Goal: Communication & Community: Answer question/provide support

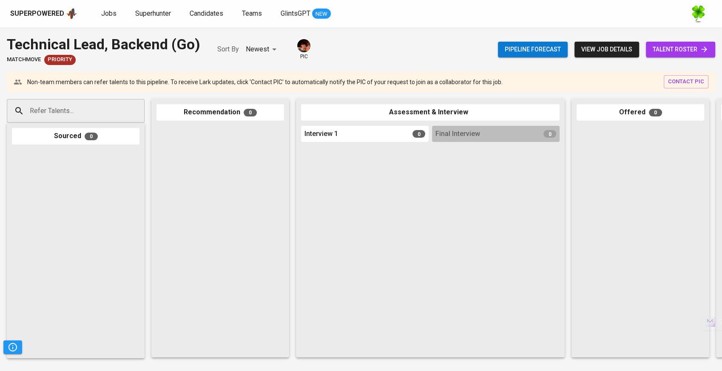
click at [121, 104] on div "Refer Talents..." at bounding box center [76, 111] width 138 height 24
click at [337, 171] on div at bounding box center [365, 249] width 128 height 207
paste input "truongtu268@gmail.com"
type input "truongtu268@gmail.com"
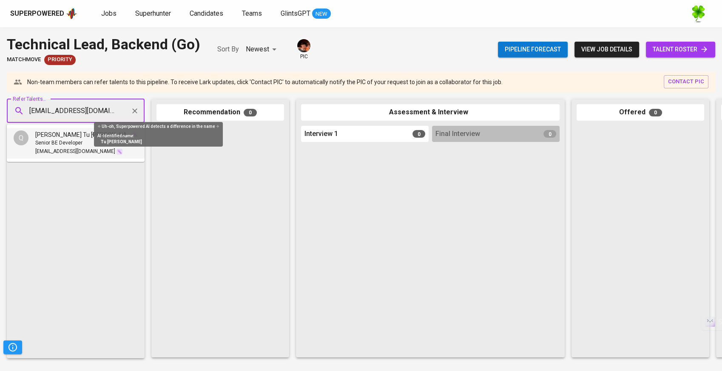
click at [79, 138] on span "[PERSON_NAME] Tu [PERSON_NAME]" at bounding box center [83, 135] width 96 height 9
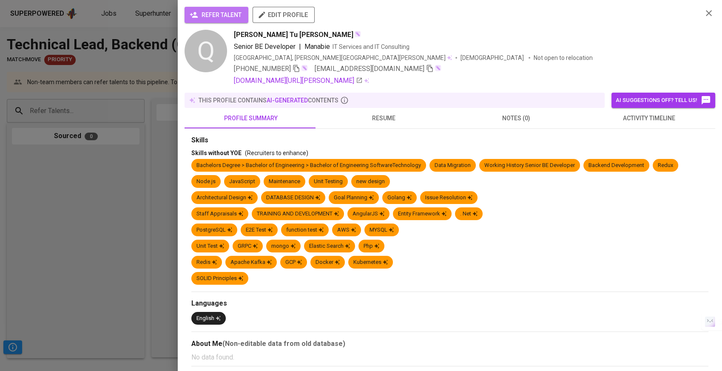
click at [222, 12] on span "refer talent" at bounding box center [216, 15] width 50 height 11
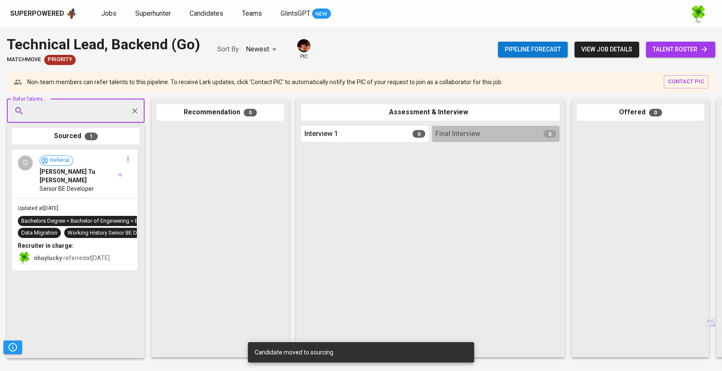
click at [98, 175] on div "[PERSON_NAME] Tu [PERSON_NAME]" at bounding box center [81, 176] width 83 height 17
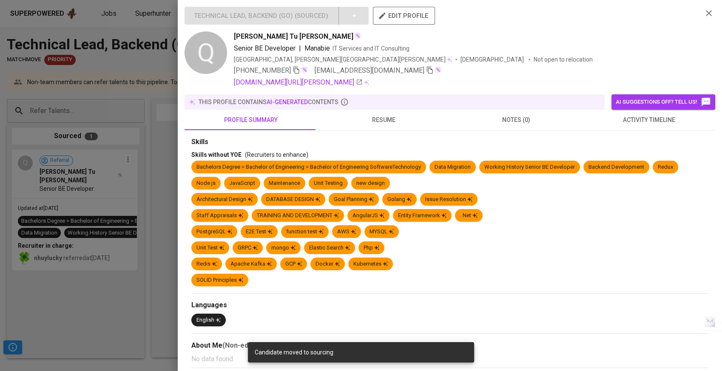
click at [371, 115] on span "resume" at bounding box center [383, 120] width 123 height 11
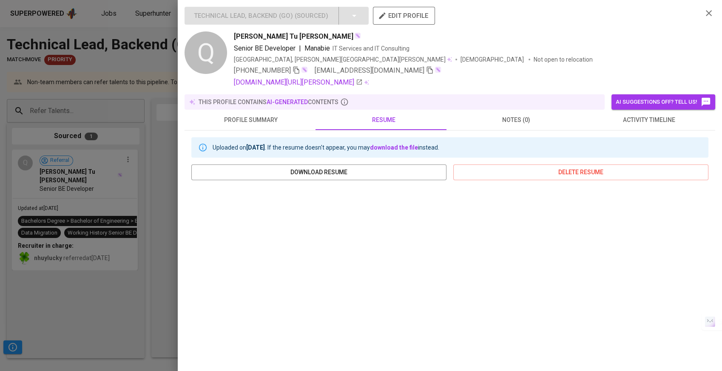
click at [396, 15] on span "edit profile" at bounding box center [404, 15] width 49 height 11
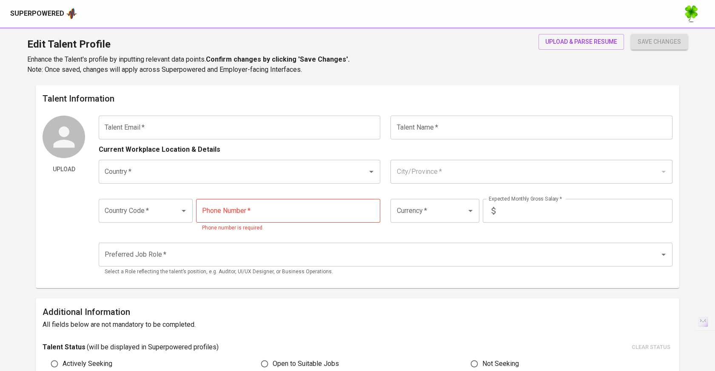
type input "truongtu268@gmail.com"
type input "[PERSON_NAME] Tu [PERSON_NAME]"
type input "[GEOGRAPHIC_DATA]"
type input "Thành phố Hồ Chí Minh"
type input "+84"
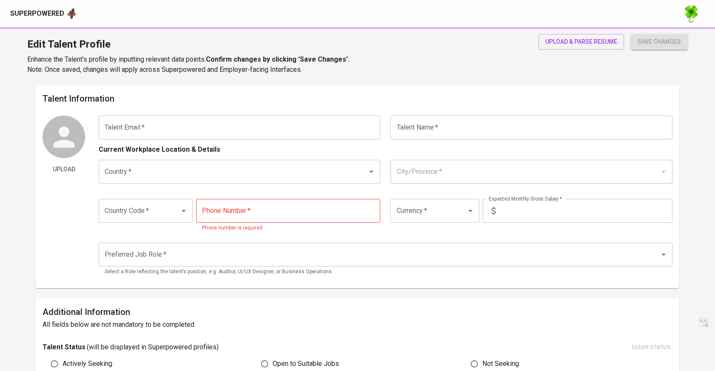
type input "778-918-306"
type input "VND"
radio input "true"
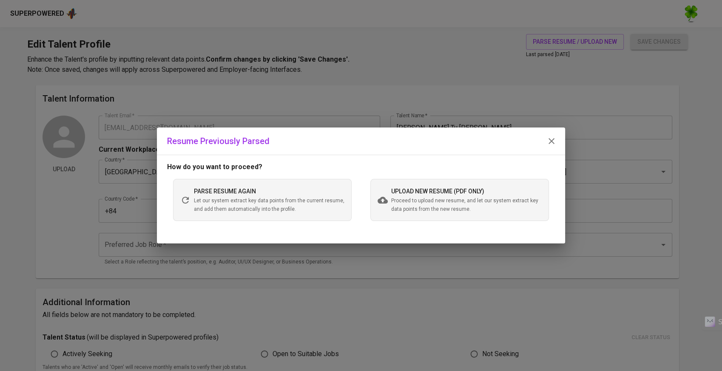
click at [441, 212] on span "Proceed to upload new resume, and let our system extract key data points from t…" at bounding box center [466, 205] width 151 height 17
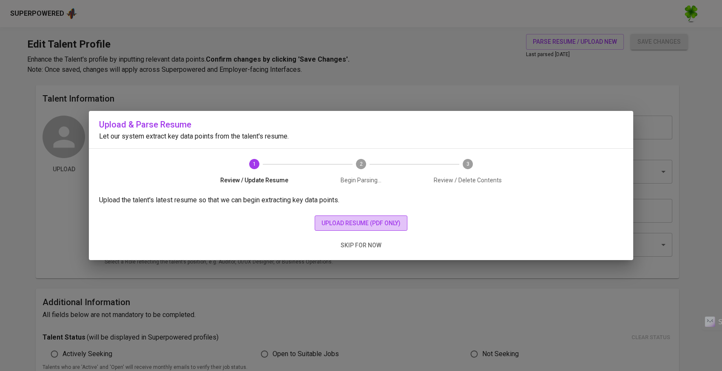
click at [346, 217] on button "upload resume (pdf only)" at bounding box center [361, 224] width 93 height 16
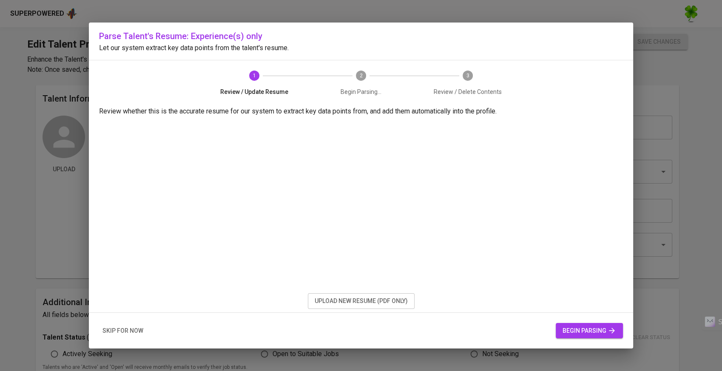
click at [596, 332] on span "begin parsing" at bounding box center [590, 331] width 54 height 11
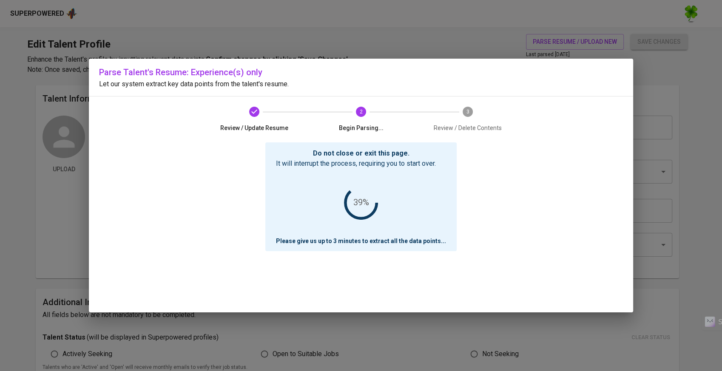
click at [103, 254] on div "Do not close or exit this page. It will interrupt the process, requiring you to…" at bounding box center [361, 228] width 524 height 170
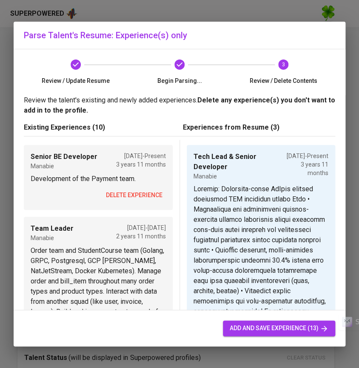
click at [140, 194] on span "delete experience" at bounding box center [134, 195] width 57 height 11
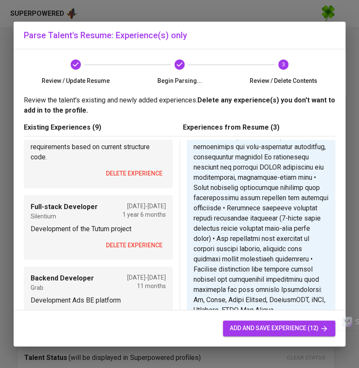
scroll to position [189, 0]
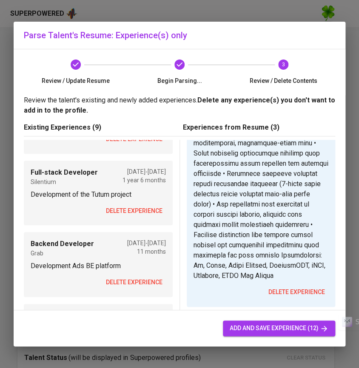
click at [136, 213] on span "delete experience" at bounding box center [134, 211] width 57 height 11
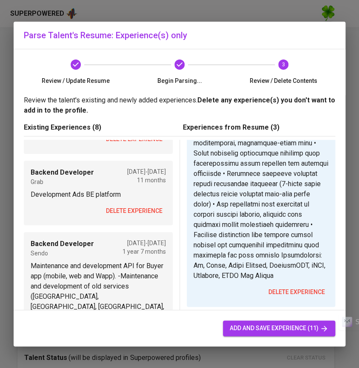
click at [140, 214] on span "delete experience" at bounding box center [134, 211] width 57 height 11
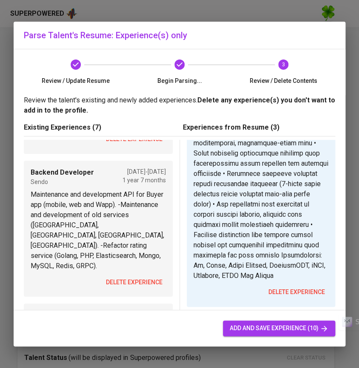
click at [129, 277] on span "delete experience" at bounding box center [134, 282] width 57 height 11
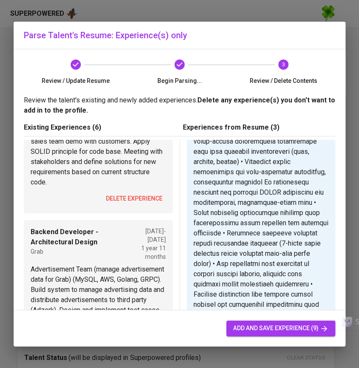
scroll to position [47, 0]
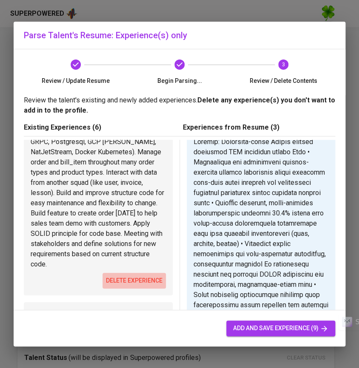
click at [123, 282] on span "delete experience" at bounding box center [134, 281] width 57 height 11
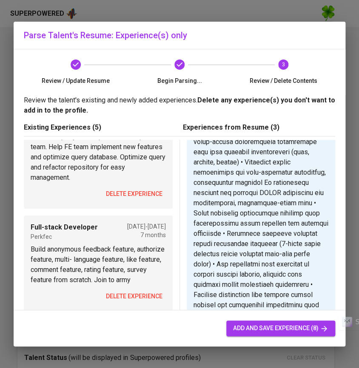
scroll to position [189, 0]
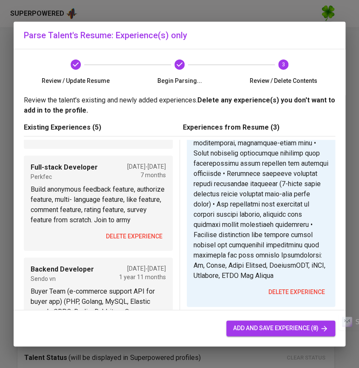
click at [119, 140] on span "delete experience" at bounding box center [134, 134] width 57 height 11
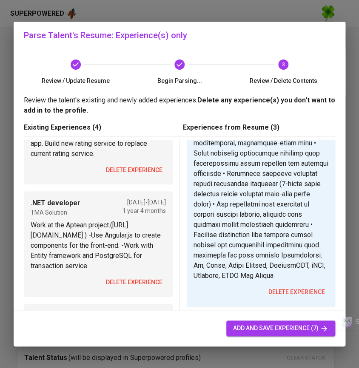
scroll to position [0, 0]
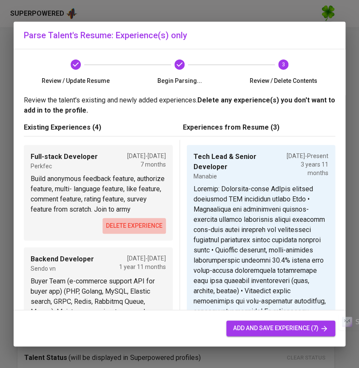
click at [122, 231] on span "delete experience" at bounding box center [134, 226] width 57 height 11
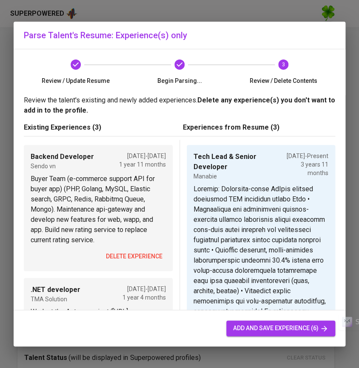
click at [126, 251] on button "delete experience" at bounding box center [134, 257] width 63 height 16
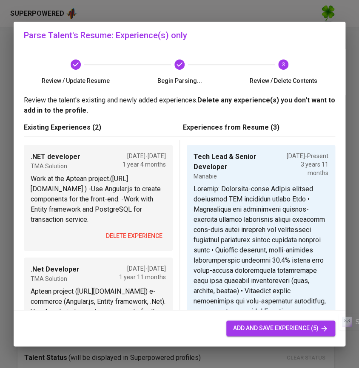
click at [128, 239] on span "delete experience" at bounding box center [134, 236] width 57 height 11
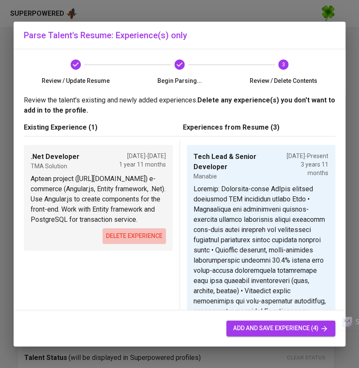
click at [119, 242] on span "delete experience" at bounding box center [134, 236] width 57 height 11
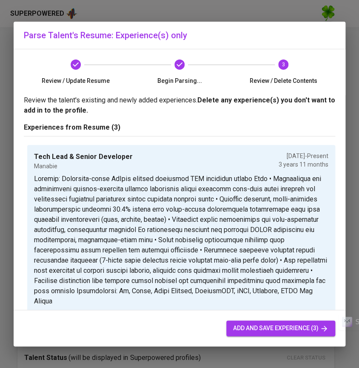
click at [264, 332] on span "add and save experience (3)" at bounding box center [280, 328] width 95 height 11
type input "Tech Lead & Senior Developer"
type textarea "Manabie: Singapore-based EdTech company providing LMS solutions across Asia • A…"
type input "Backend Developer"
type input "Grab"
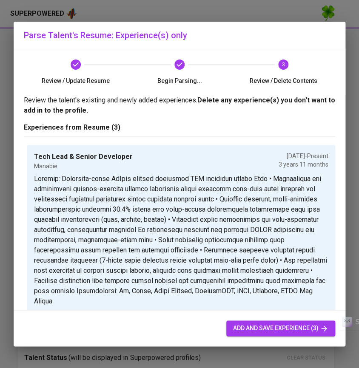
type input "05/01/2019"
type input "10/01/2021"
type textarea "Grab: Southeast Asian super-app serving millions of users with real-time servic…"
type input "Backend Developer"
type input "Sendo"
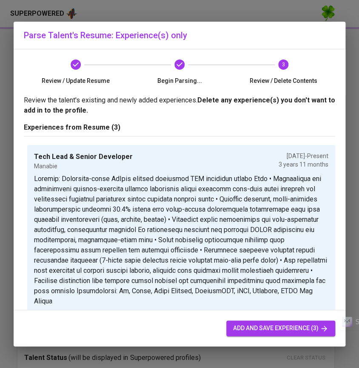
type input "06/01/2014"
type input "05/01/2019"
type textarea "Sendo: Vietnamese e-commerce platform handling high-volume transactions • Maint…"
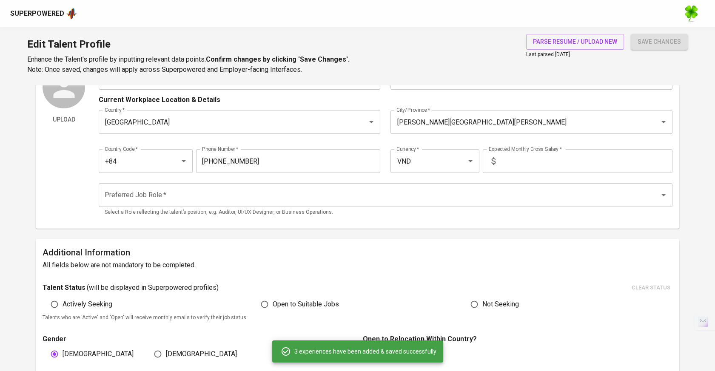
scroll to position [33, 0]
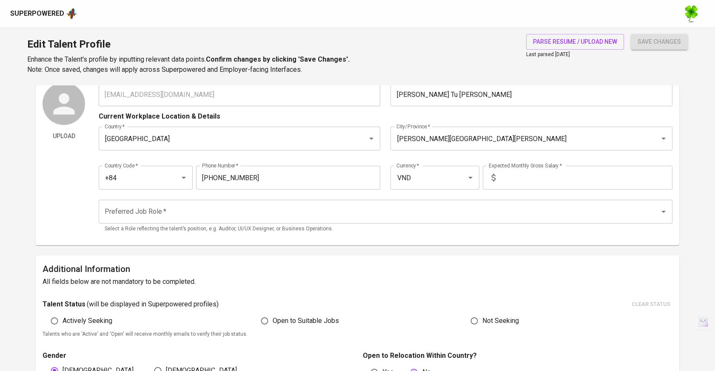
click at [294, 319] on span "Open to Suitable Jobs" at bounding box center [306, 321] width 66 height 10
click at [273, 319] on input "Open to Suitable Jobs" at bounding box center [265, 321] width 16 height 16
radio input "true"
click at [669, 36] on button "save changes" at bounding box center [659, 42] width 57 height 16
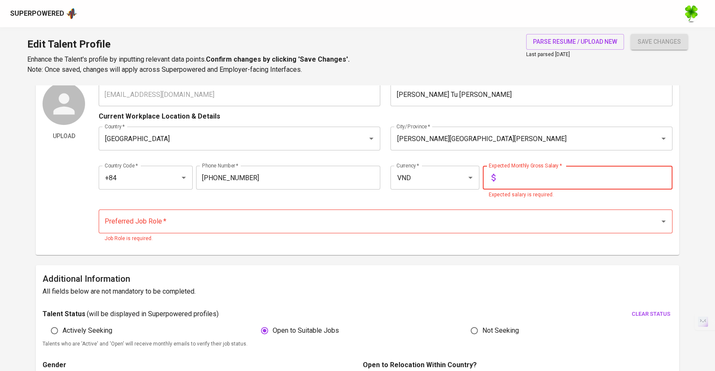
click at [530, 177] on input "text" at bounding box center [586, 178] width 174 height 24
click at [530, 174] on input "text" at bounding box center [586, 178] width 174 height 24
click at [519, 178] on input "text" at bounding box center [586, 178] width 174 height 24
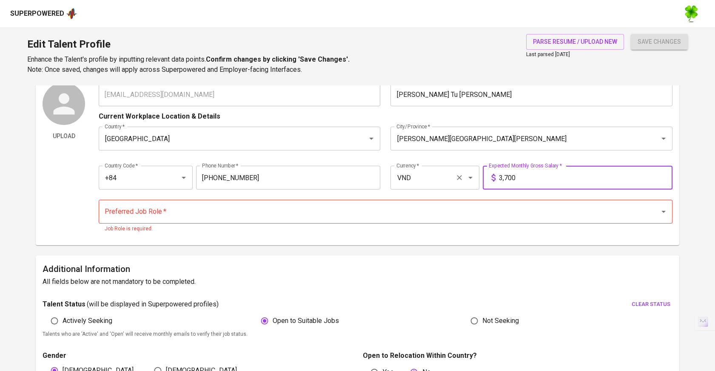
type input "3,700"
click at [400, 180] on input "VND" at bounding box center [422, 178] width 57 height 16
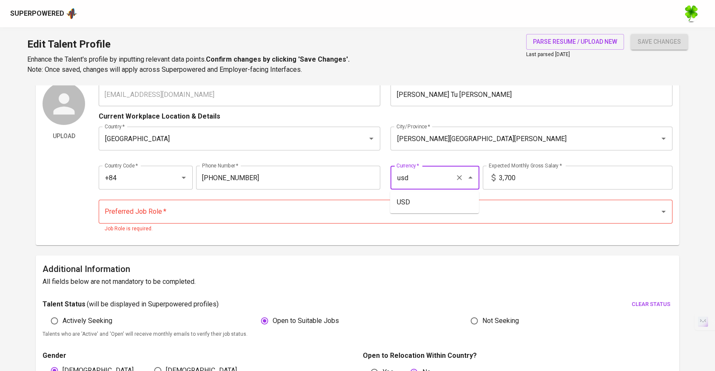
click at [415, 204] on li "USD" at bounding box center [434, 202] width 89 height 15
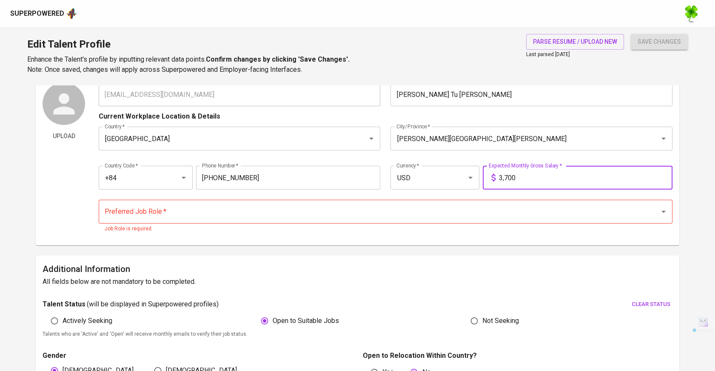
drag, startPoint x: 537, startPoint y: 181, endPoint x: 496, endPoint y: 179, distance: 40.9
click at [496, 179] on div "3,700 Expected Monthly Gross Salary *" at bounding box center [578, 178] width 190 height 24
click at [434, 183] on input "USD" at bounding box center [422, 178] width 57 height 16
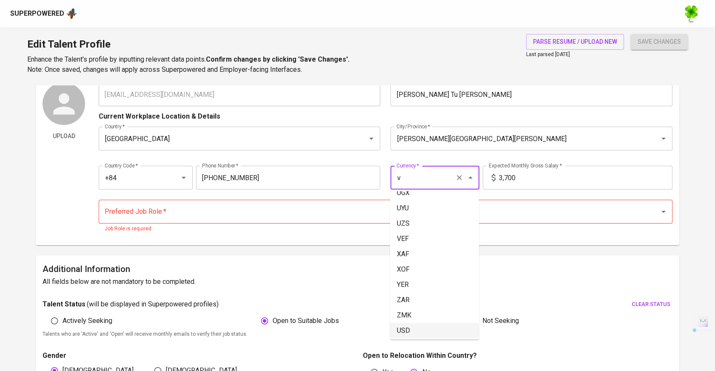
scroll to position [0, 0]
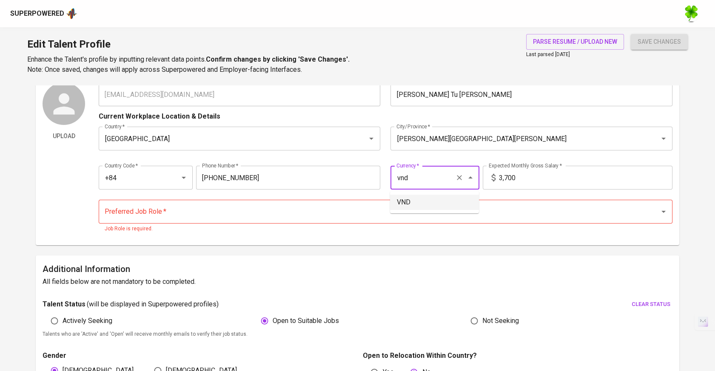
click at [424, 198] on li "VND" at bounding box center [434, 202] width 89 height 15
type input "VND"
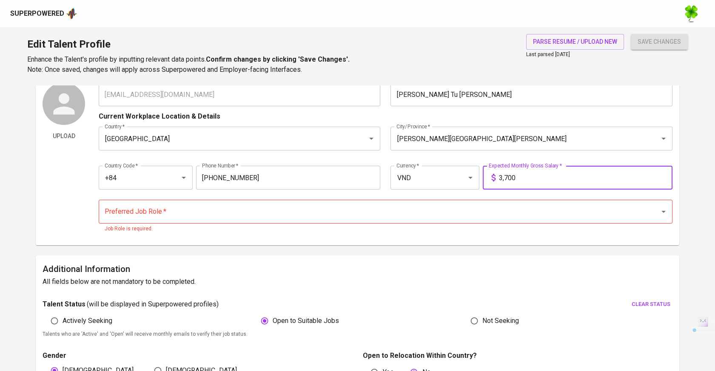
drag, startPoint x: 535, startPoint y: 181, endPoint x: 493, endPoint y: 185, distance: 42.3
click at [493, 185] on div "3,700 Expected Monthly Gross Salary *" at bounding box center [578, 178] width 190 height 24
type input "95,000,000"
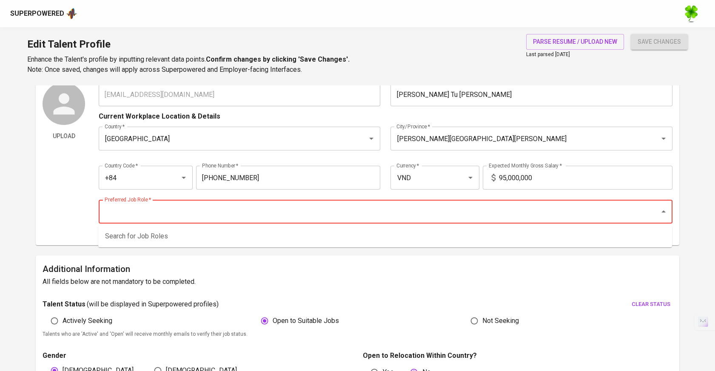
click at [434, 214] on input "Preferred Job Role   *" at bounding box center [374, 212] width 542 height 16
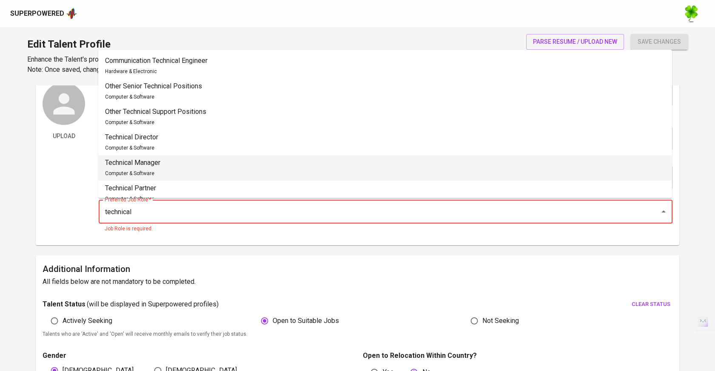
click at [345, 172] on li "Technical Manager Computer & Software" at bounding box center [385, 168] width 574 height 26
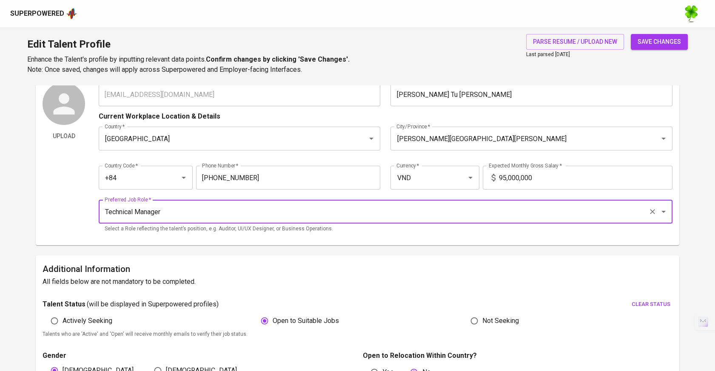
type input "Technical Manager"
click at [669, 42] on span "save changes" at bounding box center [659, 42] width 43 height 11
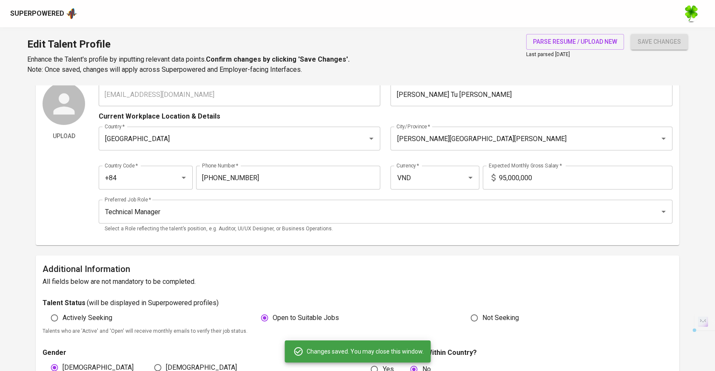
click at [39, 85] on div "Talent Information Upload Talent Email   * truongtu268@gmail.com Talent Email *…" at bounding box center [358, 149] width 644 height 194
click at [53, 21] on div "Superpowered" at bounding box center [357, 13] width 715 height 27
click at [54, 20] on div "Superpowered" at bounding box center [357, 13] width 715 height 27
drag, startPoint x: 54, startPoint y: 20, endPoint x: 49, endPoint y: 14, distance: 8.2
click at [49, 14] on div "Superpowered" at bounding box center [37, 14] width 54 height 10
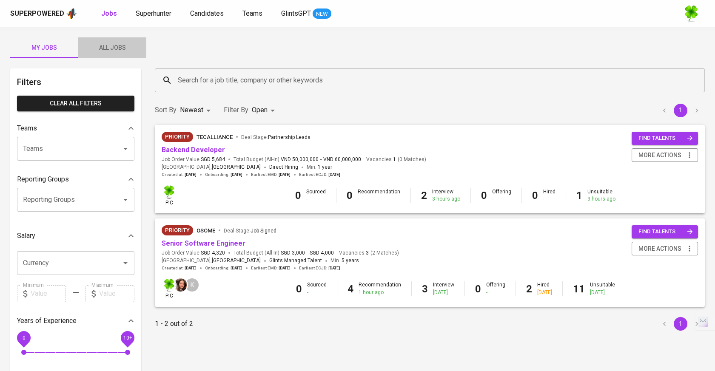
click at [119, 39] on button "All Jobs" at bounding box center [112, 47] width 68 height 20
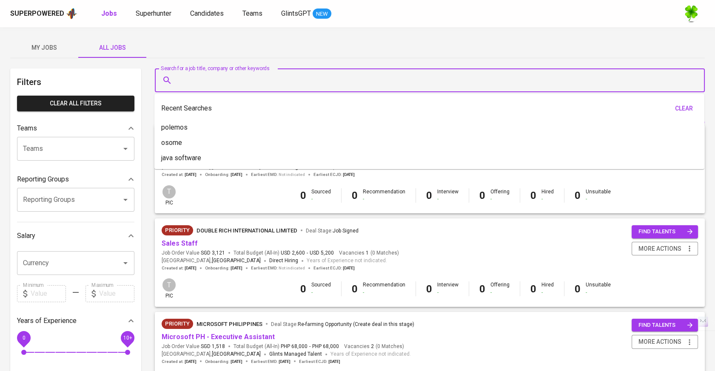
click at [220, 87] on input "Search for a job title, company or other keywords" at bounding box center [432, 80] width 513 height 16
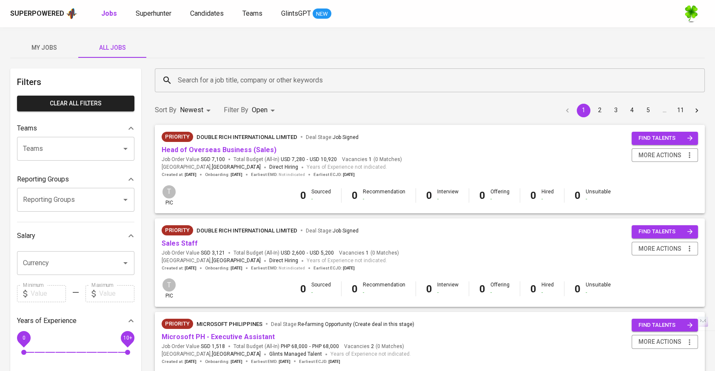
click at [339, 50] on div "My Jobs All Jobs" at bounding box center [357, 47] width 695 height 20
click at [299, 81] on input "Search for a job title, company or other keywords" at bounding box center [432, 80] width 513 height 16
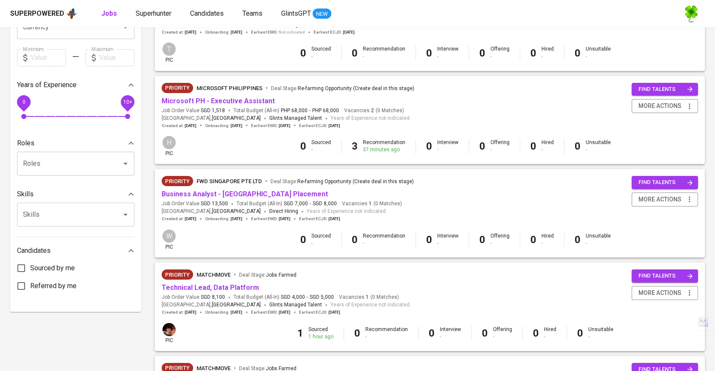
scroll to position [283, 0]
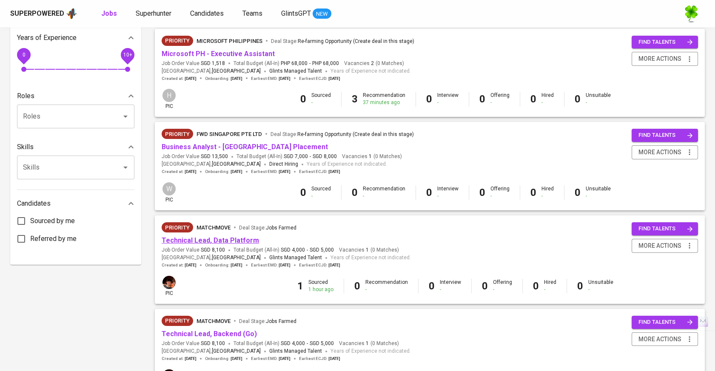
click at [236, 243] on link "Technical Lead, Data Platform" at bounding box center [210, 241] width 97 height 8
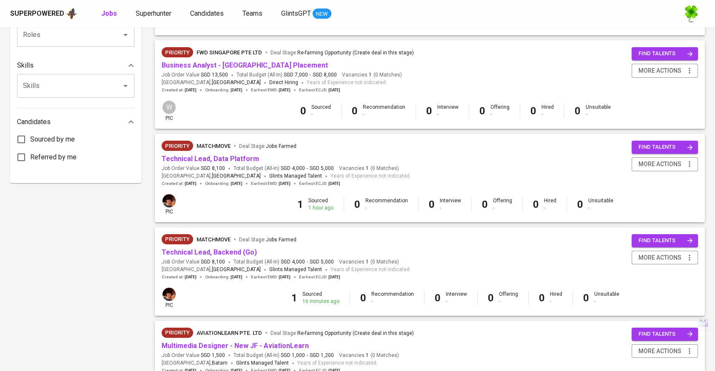
scroll to position [378, 0]
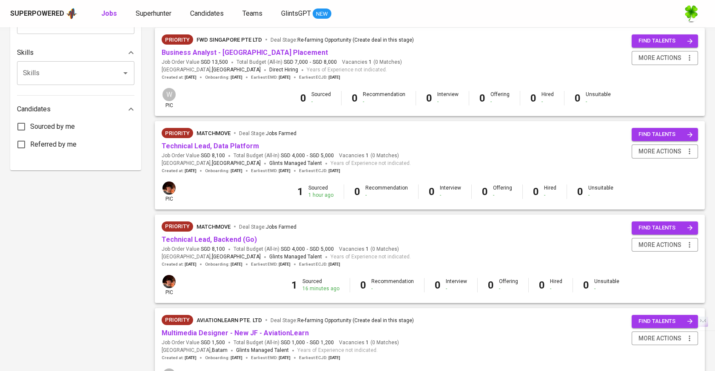
click at [242, 245] on span "Technical Lead, Backend (Go)" at bounding box center [209, 240] width 95 height 10
click at [242, 243] on link "Technical Lead, Backend (Go)" at bounding box center [209, 240] width 95 height 8
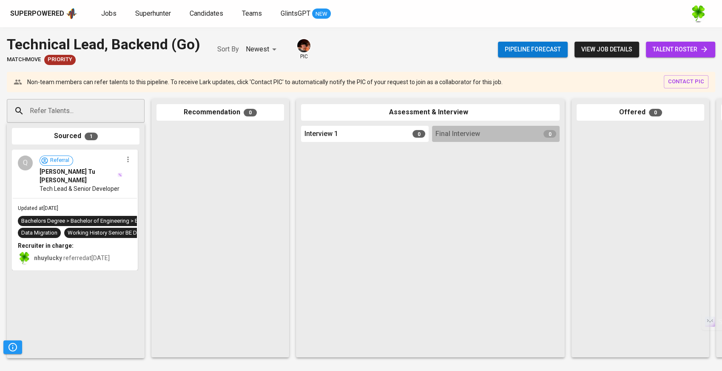
drag, startPoint x: 101, startPoint y: 176, endPoint x: 251, endPoint y: 178, distance: 149.8
click at [251, 178] on div "Refer Talents... Refer Talents... Sourced 1 Q Referral Quang Tu Truong Tech Lea…" at bounding box center [506, 228] width 1013 height 272
click at [141, 177] on div "Sourced 1 Q Referral Quang Tu Truong Tech Lead & Senior Developer Updated at Se…" at bounding box center [76, 241] width 138 height 236
click at [85, 174] on span "[PERSON_NAME] Tu [PERSON_NAME]" at bounding box center [78, 176] width 77 height 17
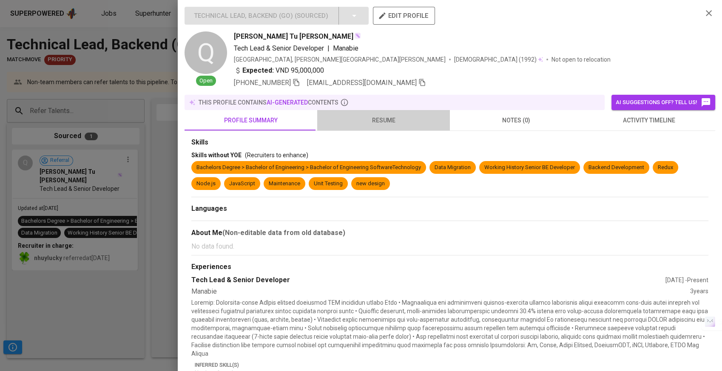
click at [385, 124] on span "resume" at bounding box center [383, 120] width 123 height 11
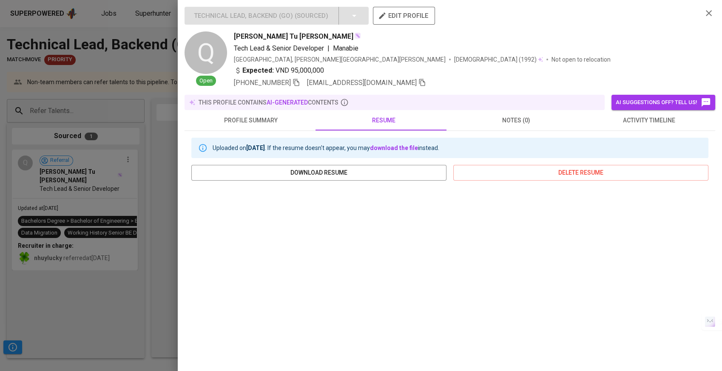
click at [111, 234] on div at bounding box center [361, 185] width 722 height 371
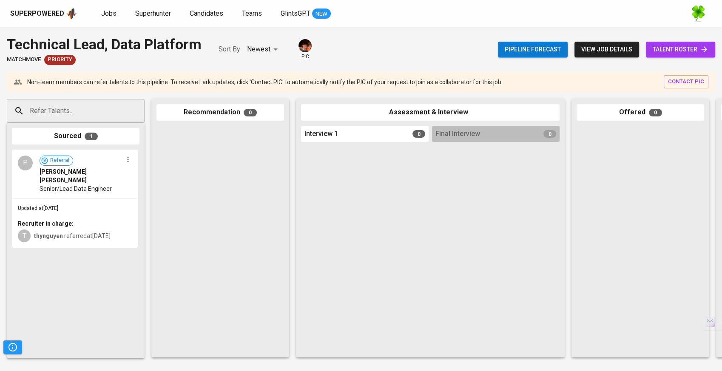
click at [77, 199] on div "Updated at Sep 05, 2025 Recruiter in charge: T thynguyen referred at Sep 05, 20…" at bounding box center [75, 223] width 124 height 49
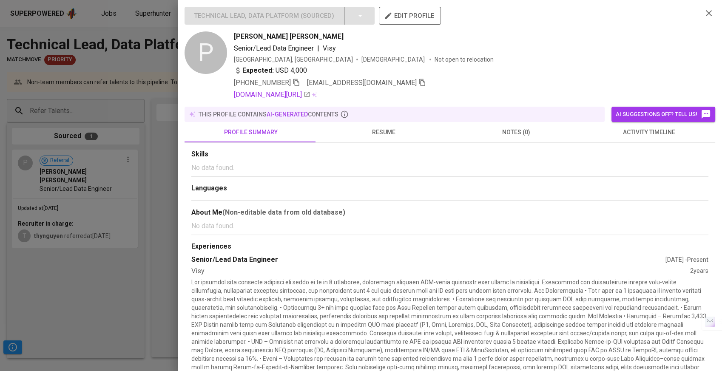
click at [401, 126] on button "resume" at bounding box center [383, 132] width 133 height 20
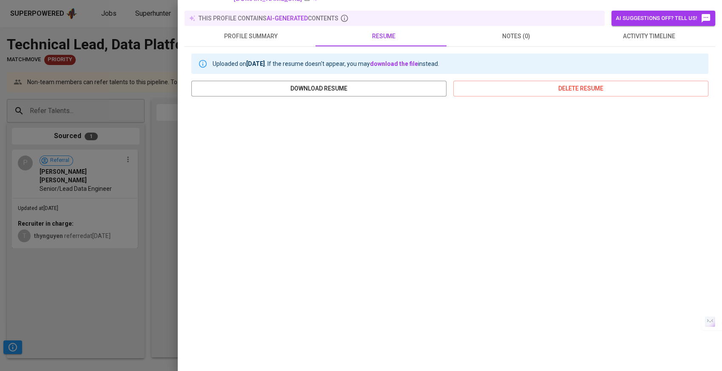
scroll to position [97, 0]
click at [110, 191] on div at bounding box center [361, 185] width 722 height 371
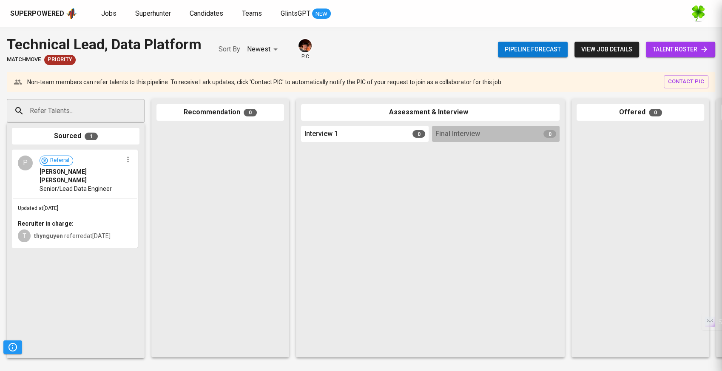
scroll to position [0, 0]
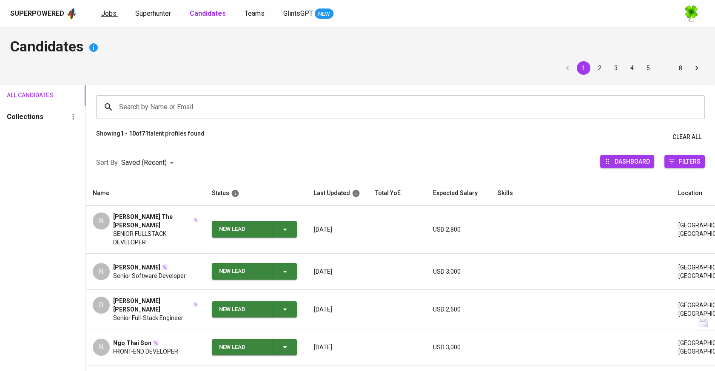
click at [102, 15] on span "Jobs" at bounding box center [108, 13] width 15 height 8
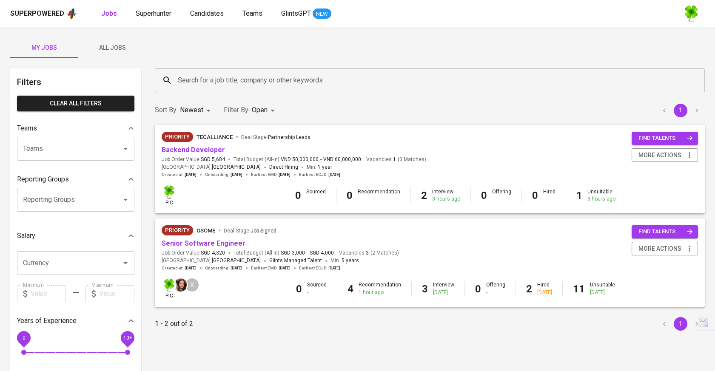
click at [128, 48] on span "All Jobs" at bounding box center [112, 48] width 58 height 11
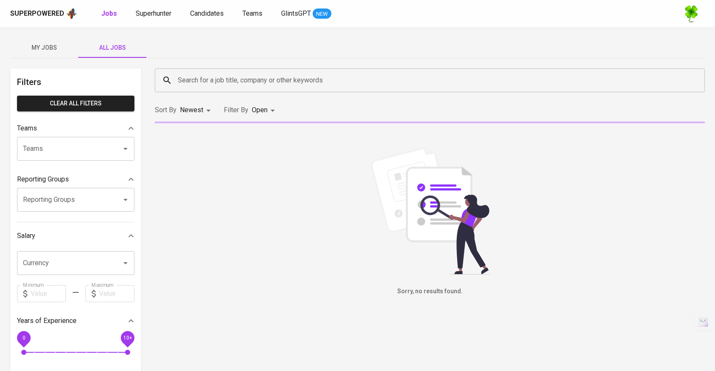
click at [216, 88] on div "Search for a job title, company or other keywords" at bounding box center [430, 80] width 550 height 24
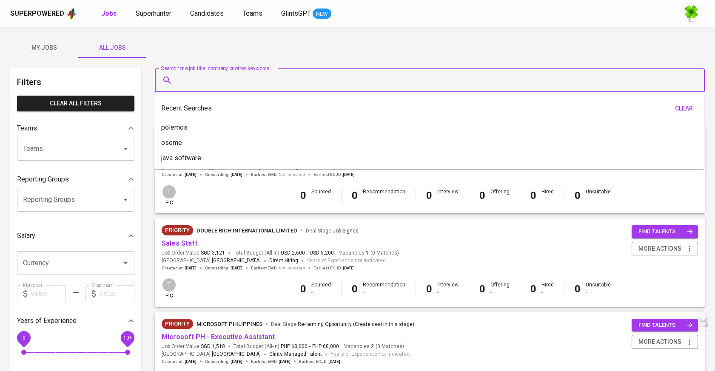
click at [225, 84] on input "Search for a job title, company or other keywords" at bounding box center [432, 80] width 513 height 16
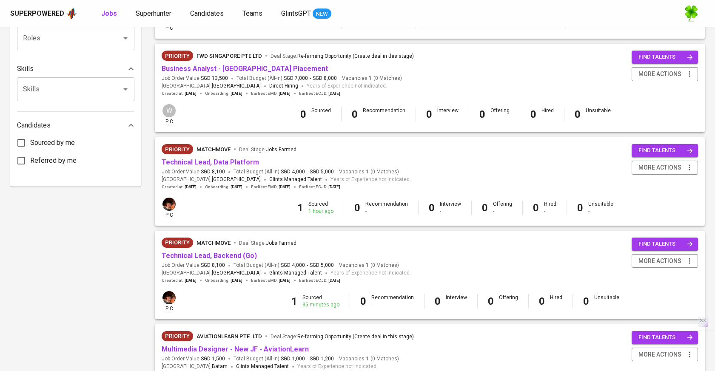
scroll to position [378, 0]
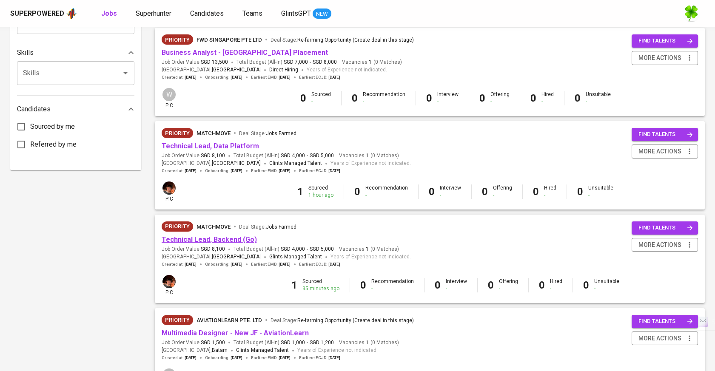
click at [201, 241] on link "Technical Lead, Backend (Go)" at bounding box center [209, 240] width 95 height 8
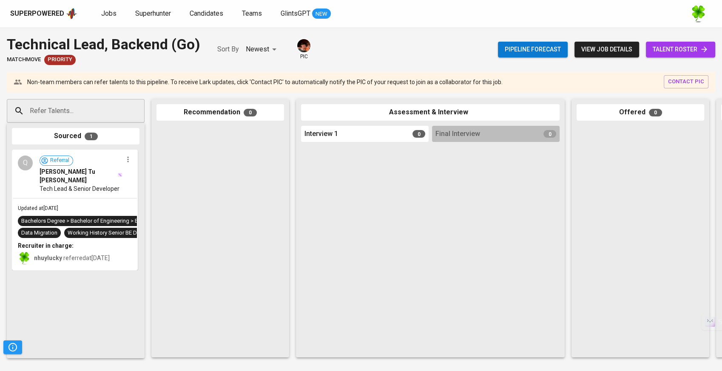
click at [119, 114] on div "Refer Talents..." at bounding box center [76, 111] width 138 height 24
paste input "[EMAIL_ADDRESS][DOMAIN_NAME]"
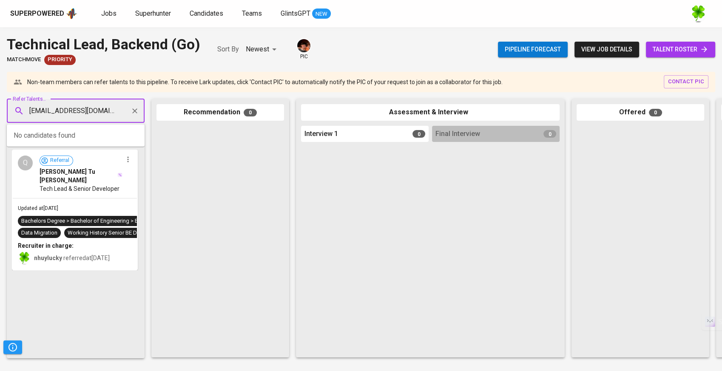
scroll to position [0, 0]
type input "[EMAIL_ADDRESS][DOMAIN_NAME]"
click at [100, 132] on li "L Linh Trinh trinhducbaolinh@gmail.com" at bounding box center [76, 139] width 138 height 22
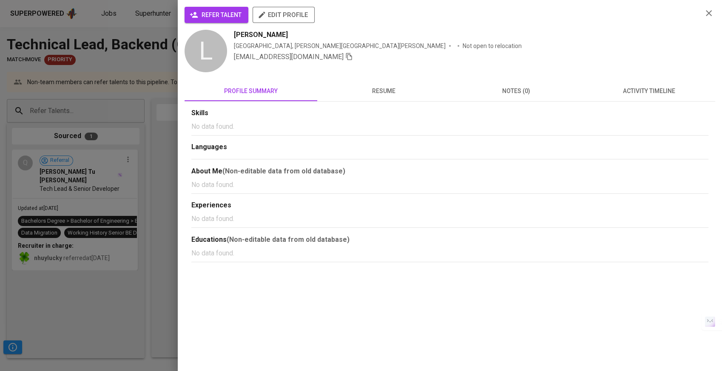
click at [231, 17] on span "refer talent" at bounding box center [216, 15] width 50 height 11
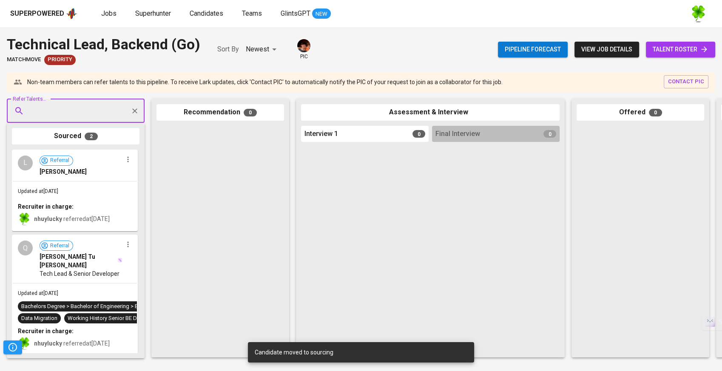
click at [103, 177] on div "L Referral Linh Trinh" at bounding box center [75, 166] width 124 height 31
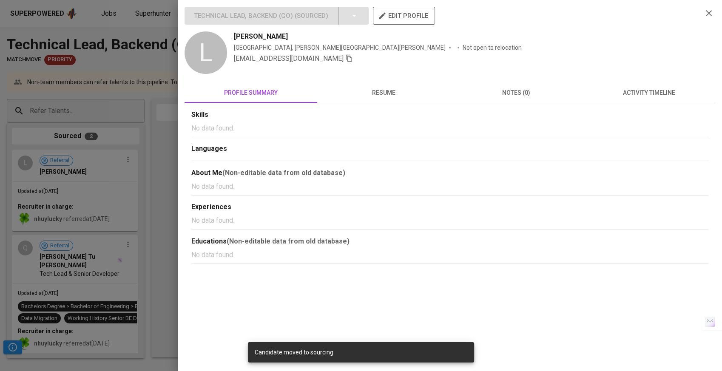
click at [393, 18] on span "edit profile" at bounding box center [404, 15] width 49 height 11
click at [116, 140] on div at bounding box center [361, 185] width 722 height 371
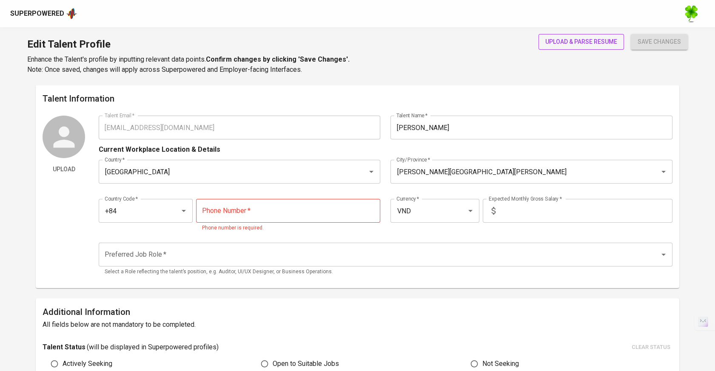
click at [602, 43] on span "upload & parse resume" at bounding box center [581, 42] width 72 height 11
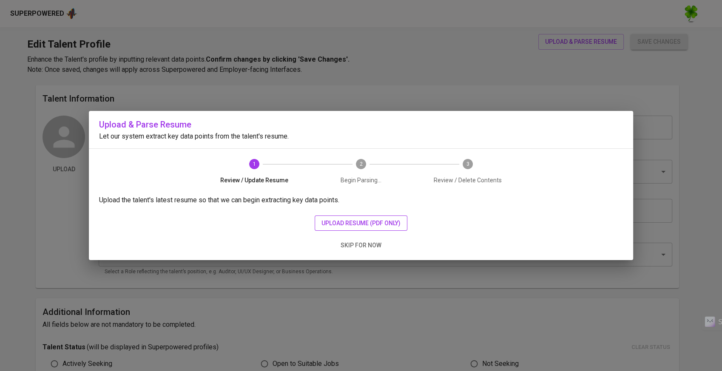
click at [338, 224] on span "upload resume (pdf only)" at bounding box center [361, 223] width 79 height 11
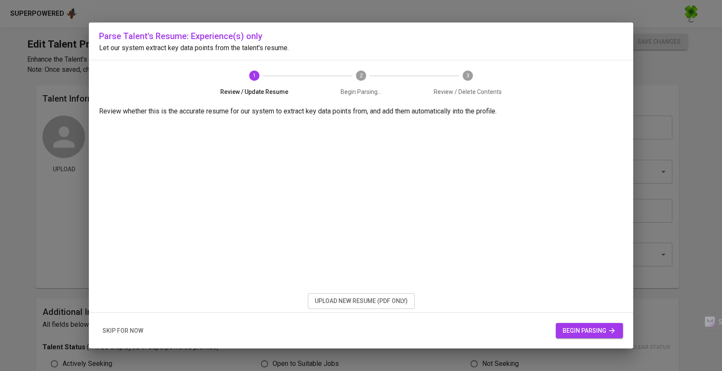
click at [591, 333] on span "begin parsing" at bounding box center [590, 331] width 54 height 11
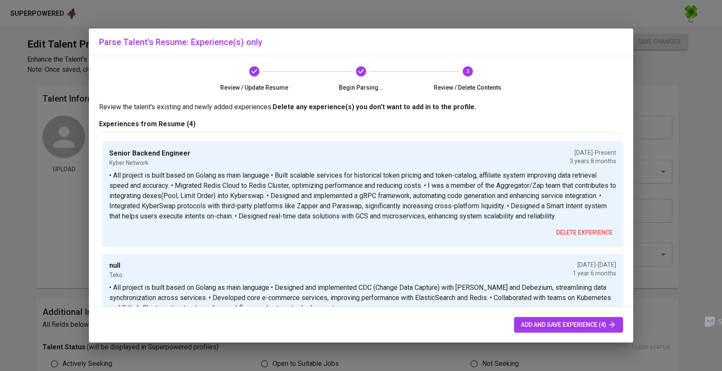
click at [539, 327] on span "add and save experience (4)" at bounding box center [568, 325] width 95 height 11
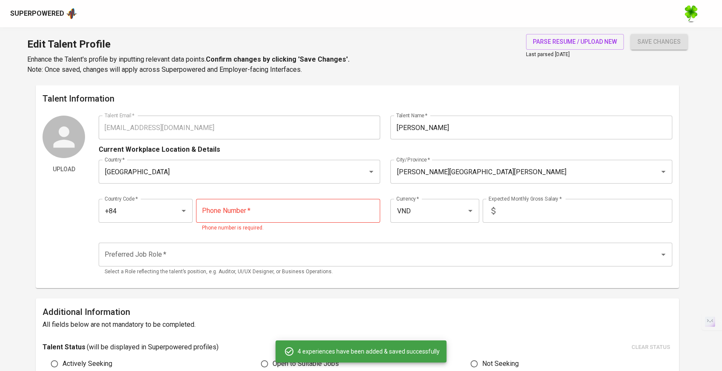
type input "+84"
type input "VND"
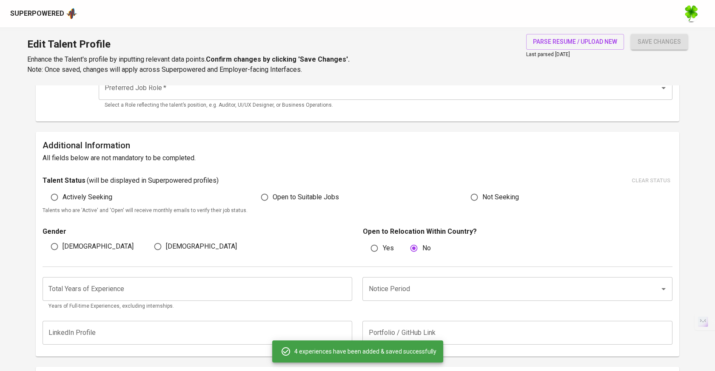
scroll to position [80, 0]
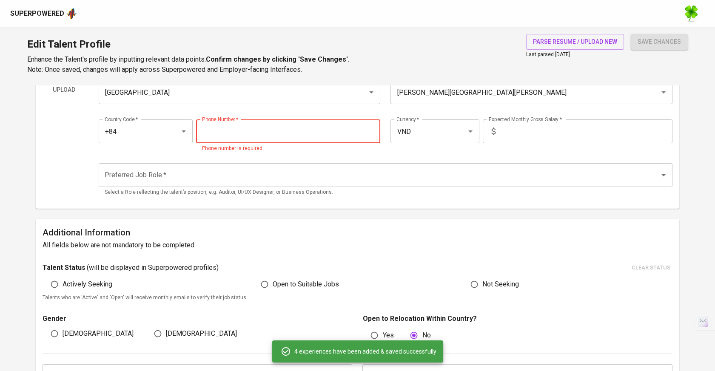
click at [295, 133] on input "tel" at bounding box center [288, 132] width 185 height 24
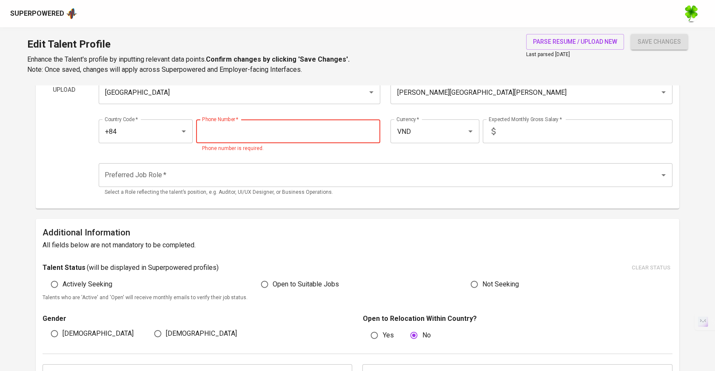
paste input "815-582-095"
type input "815-582-095"
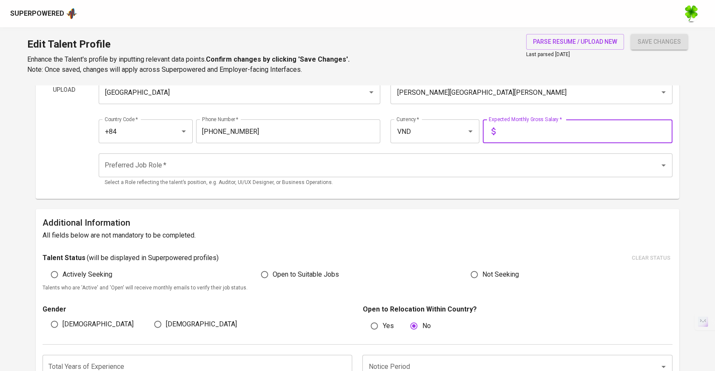
click at [559, 131] on input "text" at bounding box center [586, 132] width 174 height 24
type input "105,000,000"
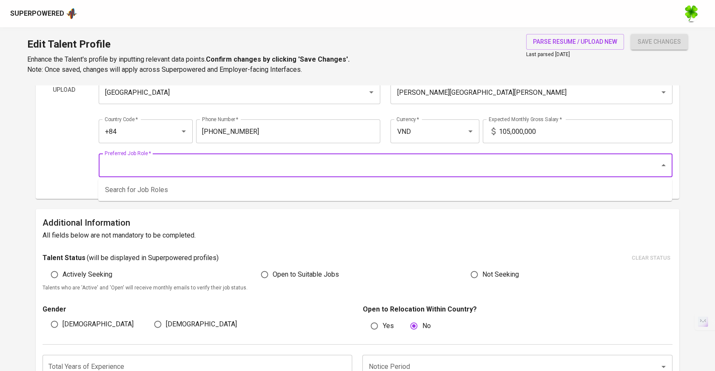
click at [290, 160] on input "Preferred Job Role   *" at bounding box center [374, 165] width 542 height 16
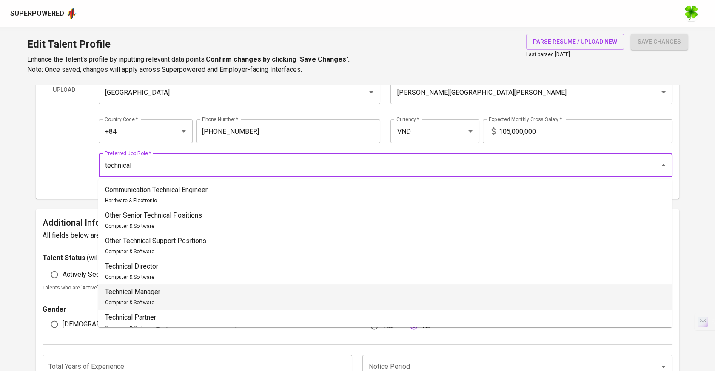
click at [170, 294] on li "Technical Manager Computer & Software" at bounding box center [385, 298] width 574 height 26
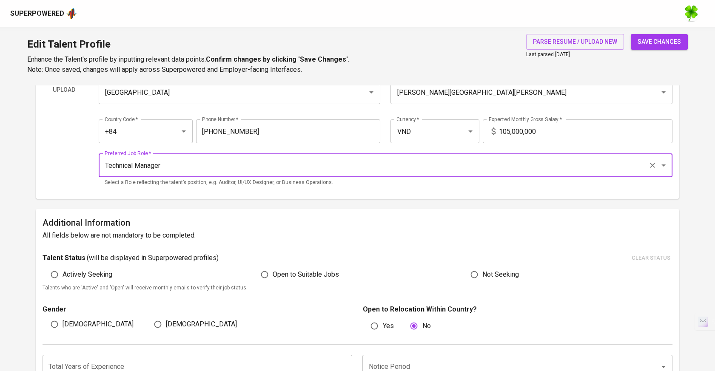
type input "Technical Manager"
click at [657, 38] on span "save changes" at bounding box center [659, 42] width 43 height 11
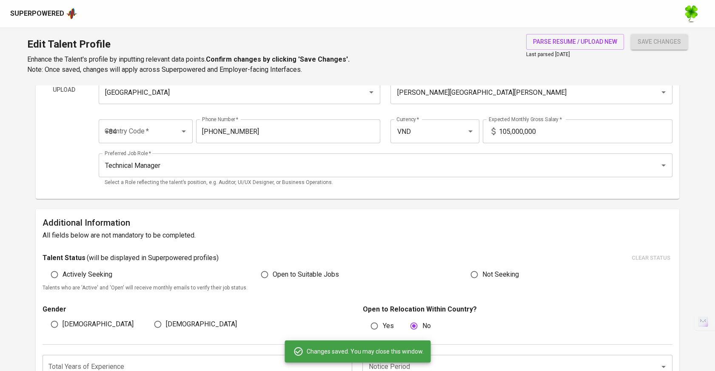
type input "0815582095"
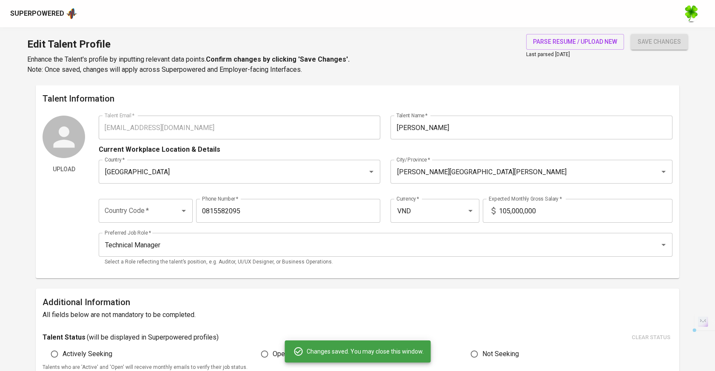
click at [94, 130] on div "Upload Talent Email   * trinhducbaolinh@gmail.com Talent Email * Talent Name   …" at bounding box center [358, 194] width 630 height 156
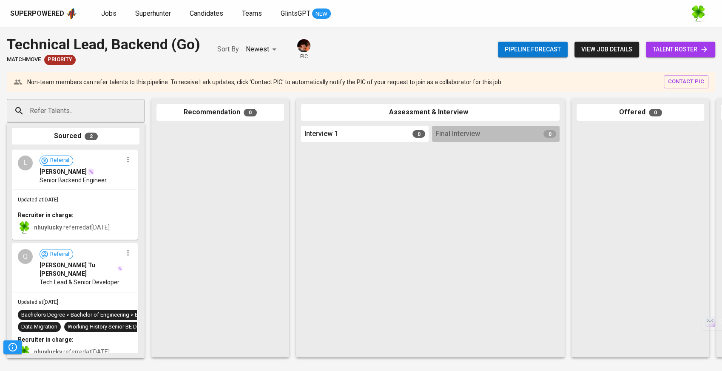
click at [100, 175] on div "[PERSON_NAME]" at bounding box center [81, 172] width 83 height 9
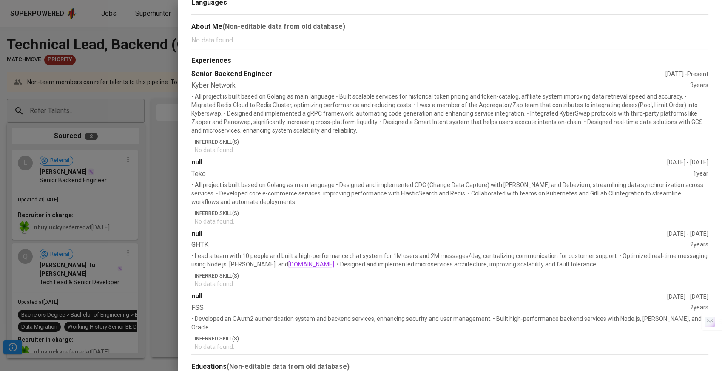
scroll to position [191, 0]
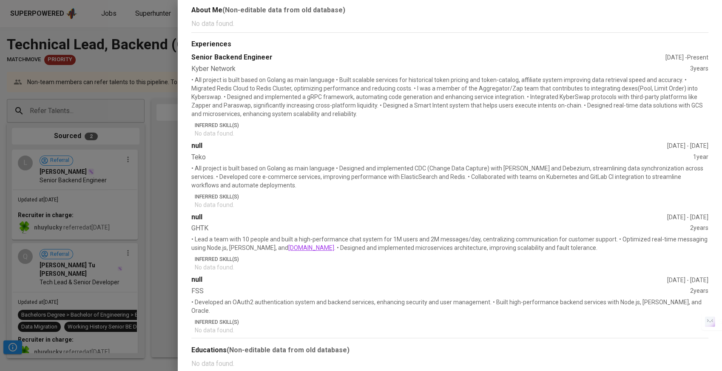
click at [122, 257] on div at bounding box center [361, 185] width 722 height 371
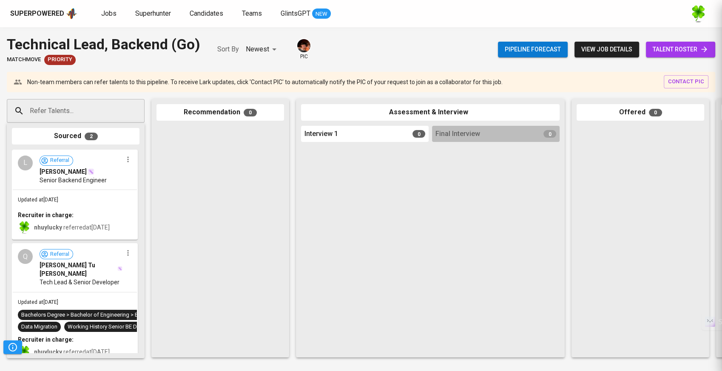
scroll to position [0, 0]
click at [114, 196] on div "Updated at [DATE] Recruiter in charge: nhuylucky referred at [DATE]" at bounding box center [75, 214] width 124 height 49
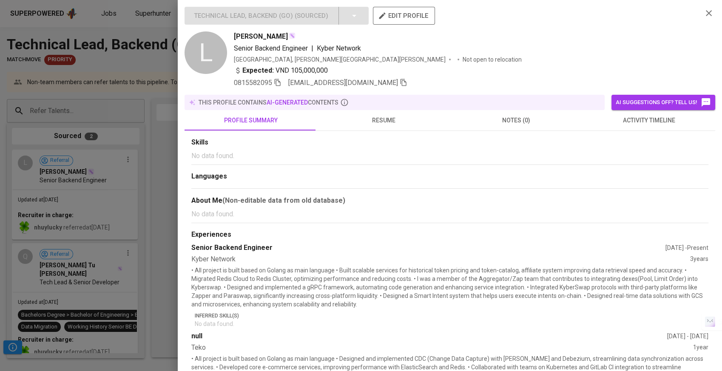
click at [117, 188] on div at bounding box center [361, 185] width 722 height 371
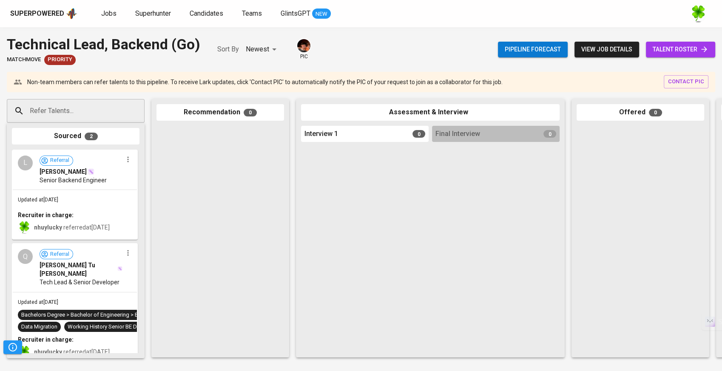
click at [269, 229] on div at bounding box center [221, 239] width 128 height 227
click at [307, 43] on img at bounding box center [303, 45] width 13 height 13
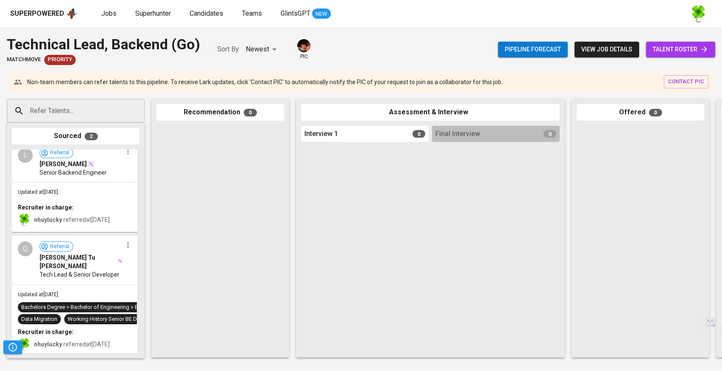
click at [116, 206] on div "Recruiter in charge:" at bounding box center [75, 207] width 114 height 9
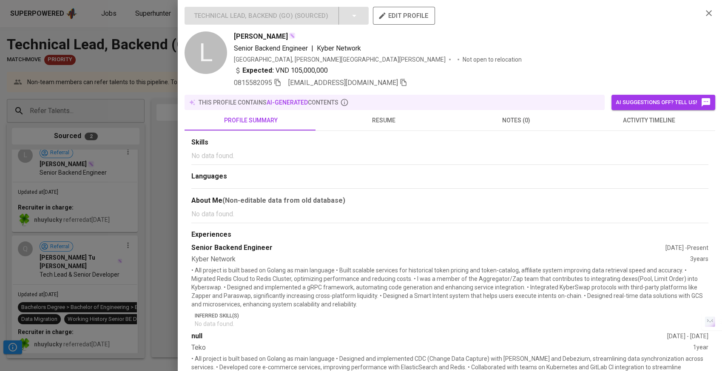
click at [378, 118] on span "resume" at bounding box center [383, 120] width 123 height 11
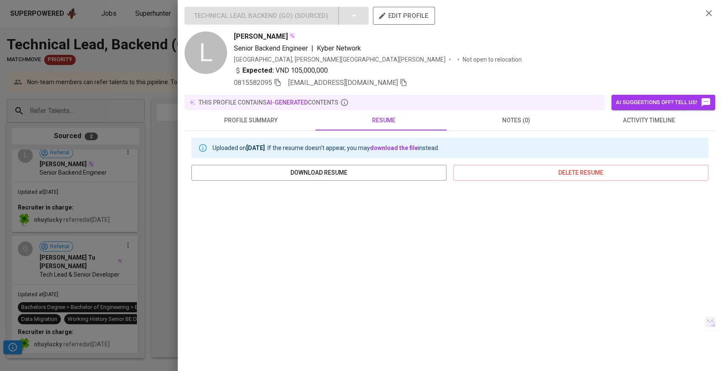
click at [174, 262] on div at bounding box center [361, 185] width 722 height 371
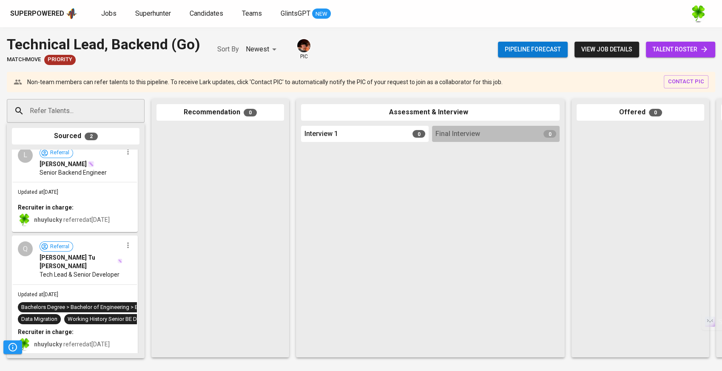
click at [99, 285] on div "Updated at [DATE] Bachelors Degree > Bachelor of Engineering > Bachelor of Engi…" at bounding box center [75, 320] width 124 height 71
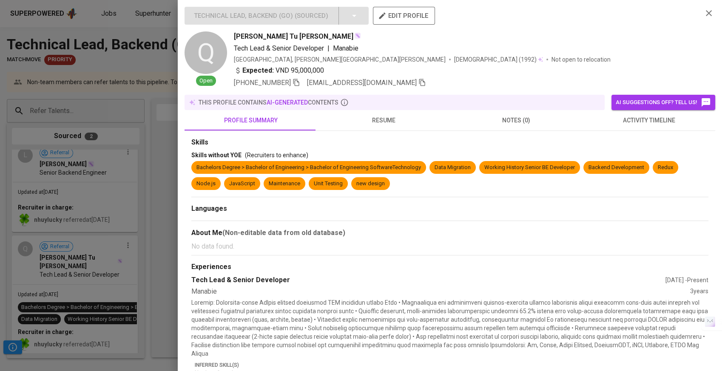
click at [371, 123] on span "resume" at bounding box center [383, 120] width 123 height 11
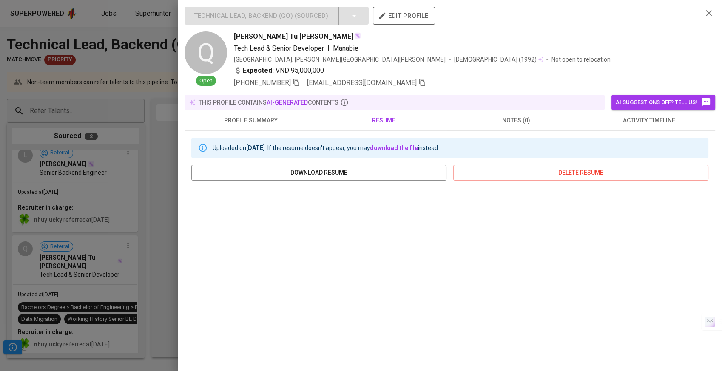
click at [136, 256] on div at bounding box center [361, 185] width 722 height 371
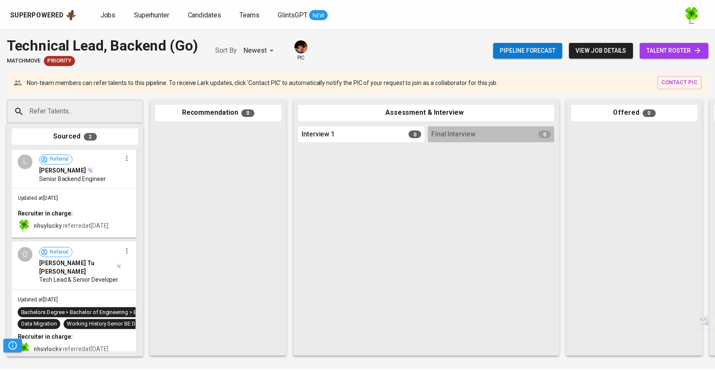
scroll to position [0, 0]
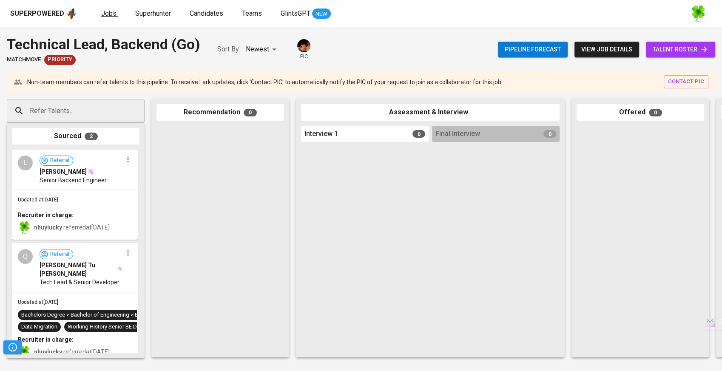
click at [108, 13] on span "Jobs" at bounding box center [108, 13] width 15 height 8
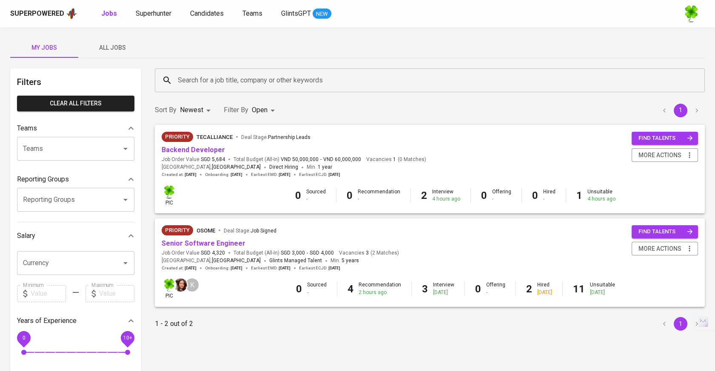
click at [119, 46] on span "All Jobs" at bounding box center [112, 48] width 58 height 11
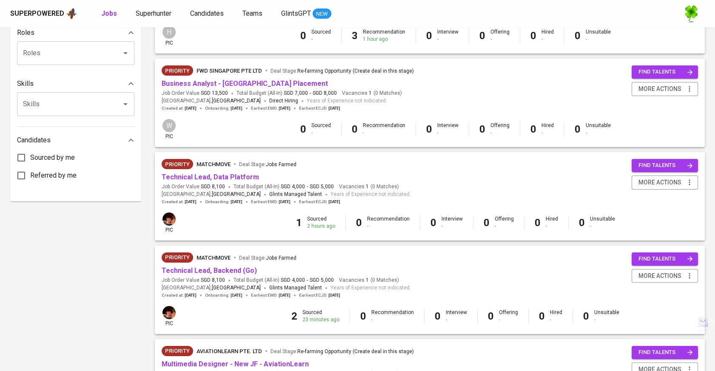
scroll to position [425, 0]
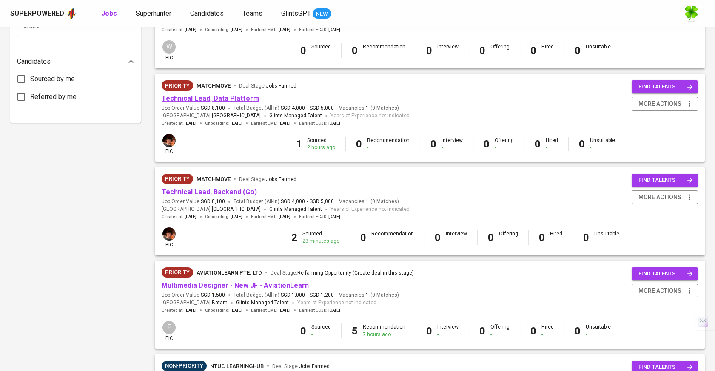
click at [223, 103] on link "Technical Lead, Data Platform" at bounding box center [210, 98] width 97 height 8
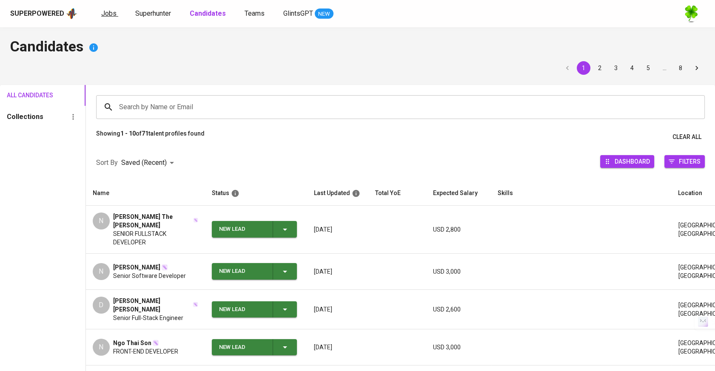
click at [103, 11] on span "Jobs" at bounding box center [108, 13] width 15 height 8
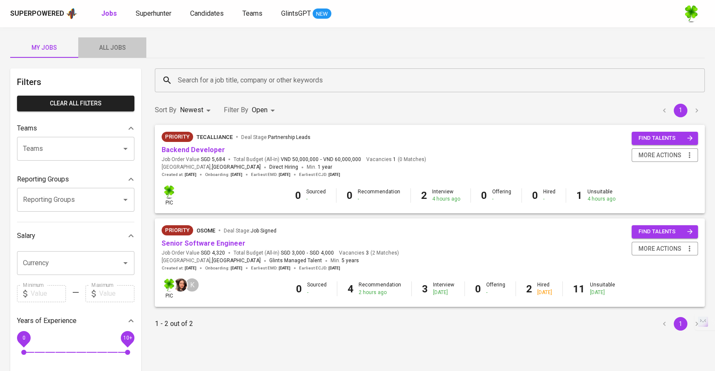
click at [111, 40] on button "All Jobs" at bounding box center [112, 47] width 68 height 20
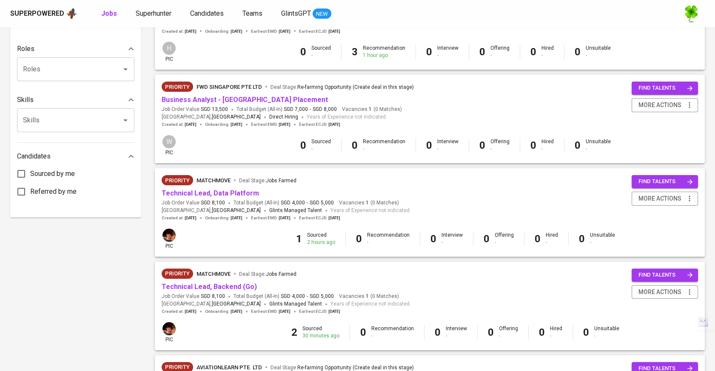
scroll to position [473, 0]
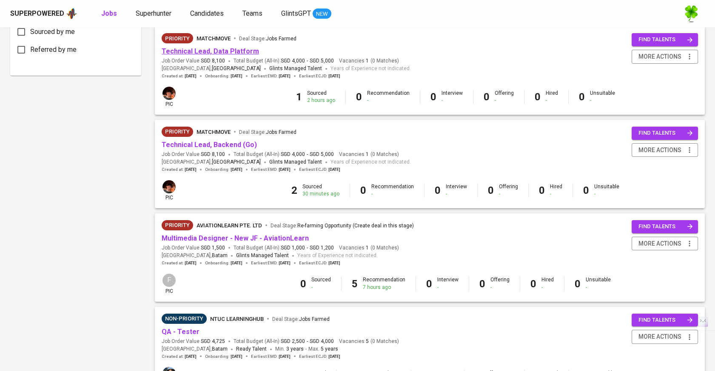
click at [240, 51] on link "Technical Lead, Data Platform" at bounding box center [210, 51] width 97 height 8
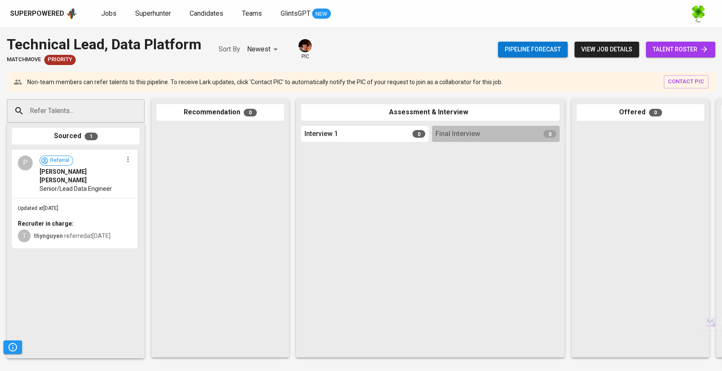
click at [102, 165] on span "Referral Phan Bao Minh" at bounding box center [81, 170] width 83 height 29
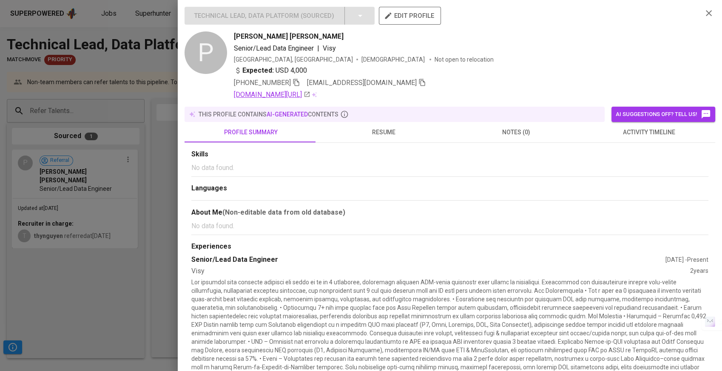
click at [311, 99] on link "linkedin.com/in/minh-phan11111998" at bounding box center [272, 95] width 77 height 10
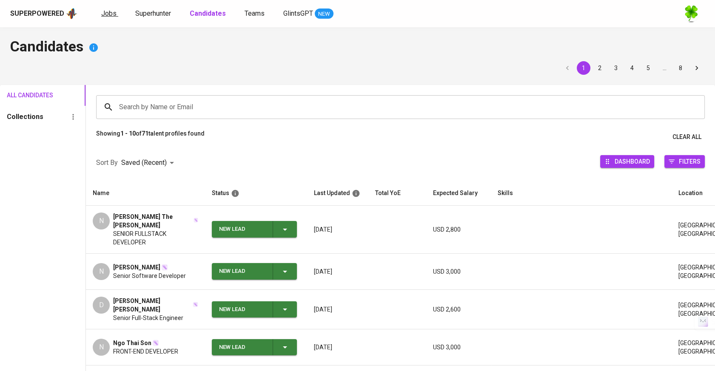
click at [112, 16] on span "Jobs" at bounding box center [108, 13] width 15 height 8
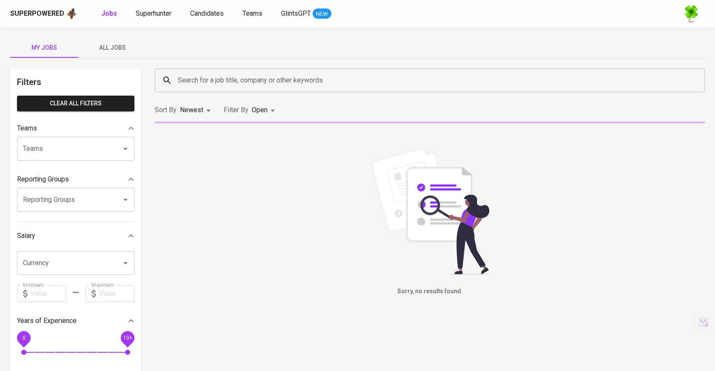
click at [128, 49] on span "All Jobs" at bounding box center [112, 48] width 58 height 11
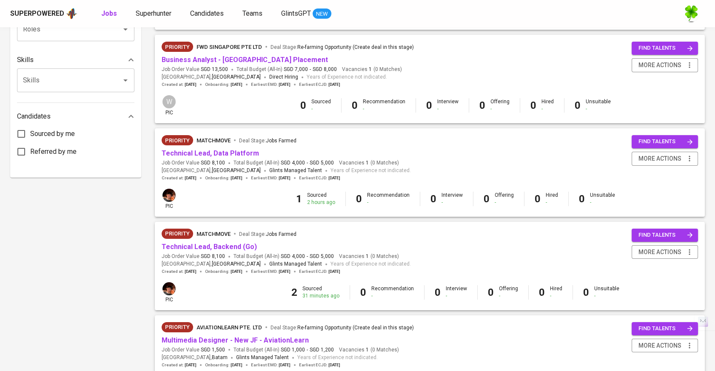
scroll to position [425, 0]
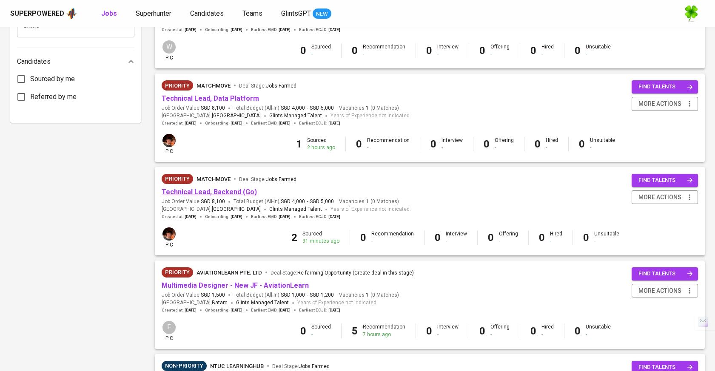
click at [222, 195] on link "Technical Lead, Backend (Go)" at bounding box center [209, 192] width 95 height 8
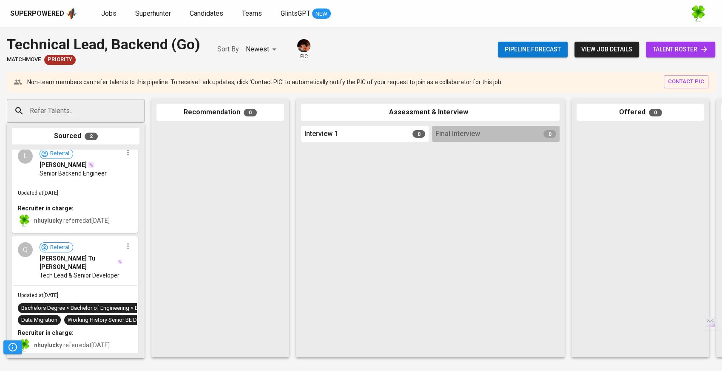
scroll to position [8, 0]
click at [107, 271] on div "Q Referral [PERSON_NAME] Tu [PERSON_NAME] Tech Lead & Senior Developer" at bounding box center [75, 261] width 124 height 48
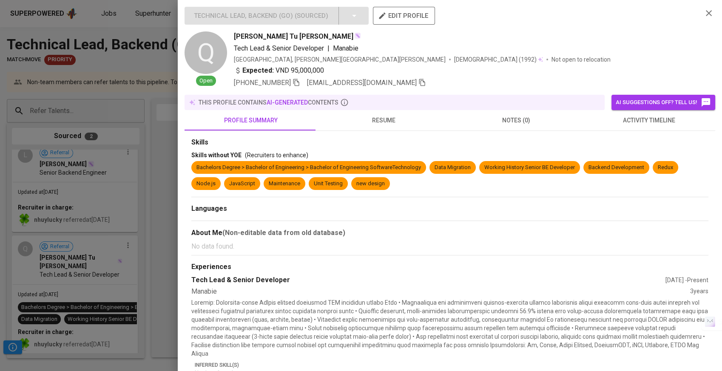
click at [347, 121] on span "resume" at bounding box center [383, 120] width 123 height 11
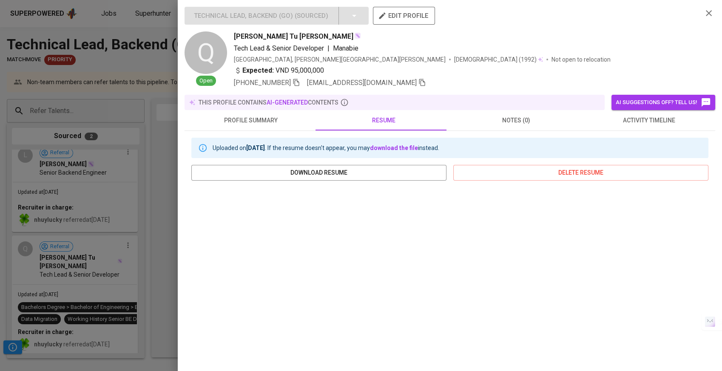
click at [111, 155] on div at bounding box center [361, 185] width 722 height 371
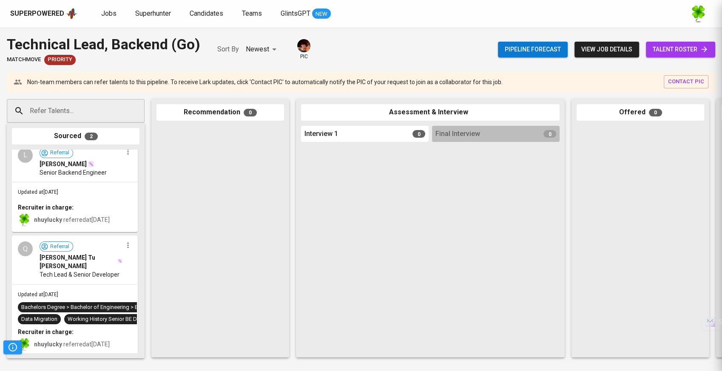
click at [106, 170] on div "Senior Backend Engineer" at bounding box center [81, 172] width 83 height 9
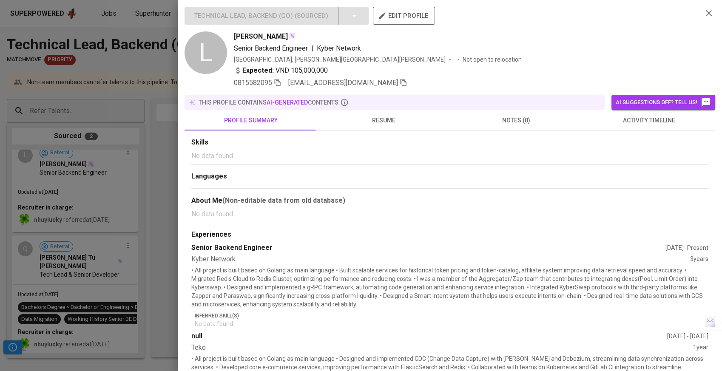
click at [355, 120] on span "resume" at bounding box center [383, 120] width 123 height 11
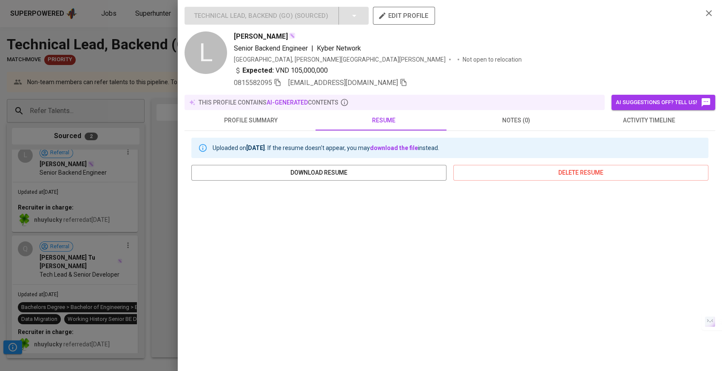
click at [118, 337] on div at bounding box center [361, 185] width 722 height 371
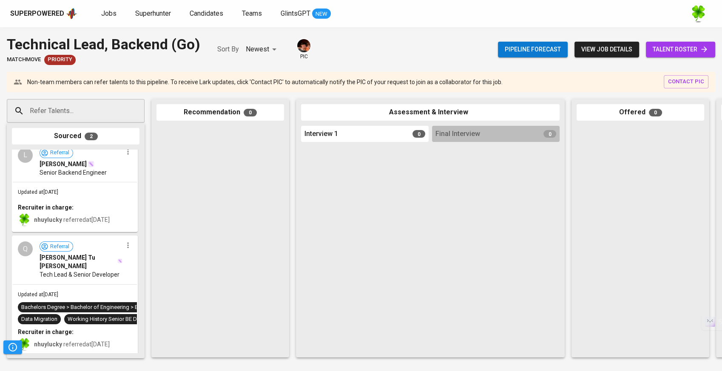
click at [102, 340] on div "nhuylucky referred at [DATE]" at bounding box center [72, 344] width 76 height 9
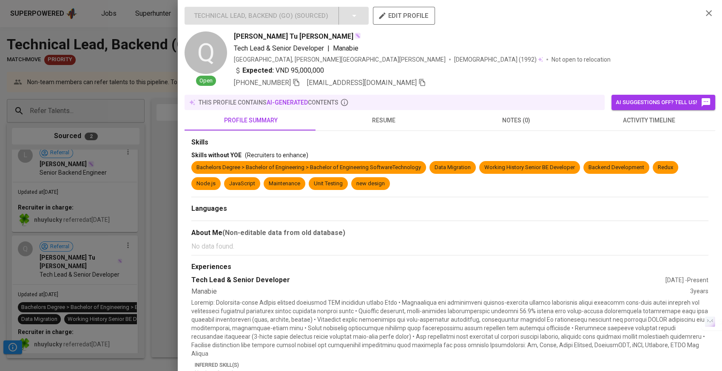
click at [382, 123] on span "resume" at bounding box center [383, 120] width 123 height 11
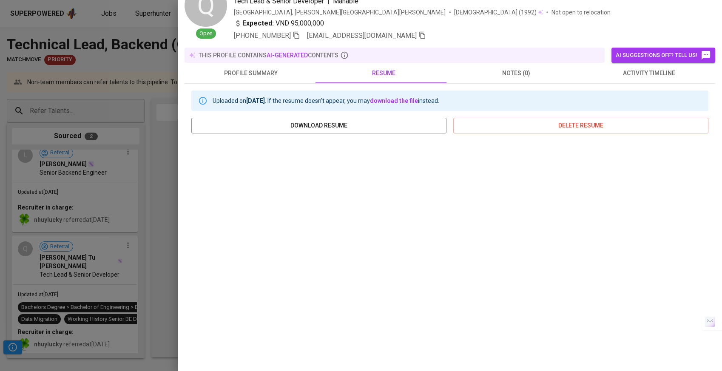
scroll to position [85, 0]
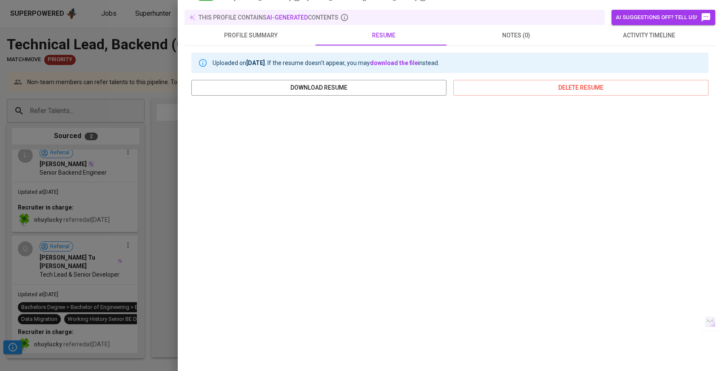
click at [0, 172] on html "Superpowered Jobs Superhunter Candidates Teams GlintsGPT NEW Pipeline Triggers …" at bounding box center [361, 185] width 722 height 371
click at [92, 167] on div at bounding box center [361, 185] width 722 height 371
